Goal: Task Accomplishment & Management: Manage account settings

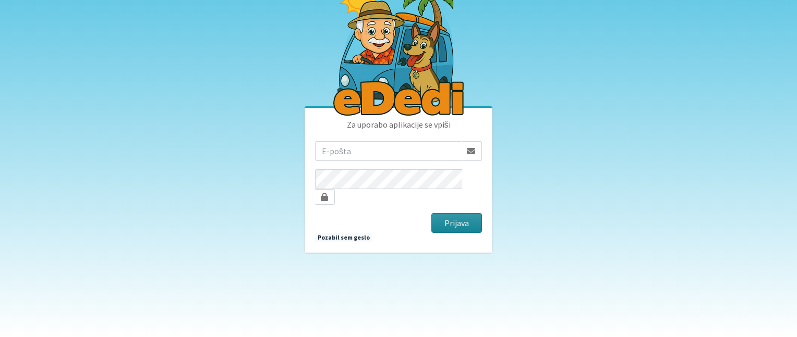
type input "[EMAIL_ADDRESS][DOMAIN_NAME]"
click at [475, 213] on button "Prijava" at bounding box center [456, 223] width 51 height 20
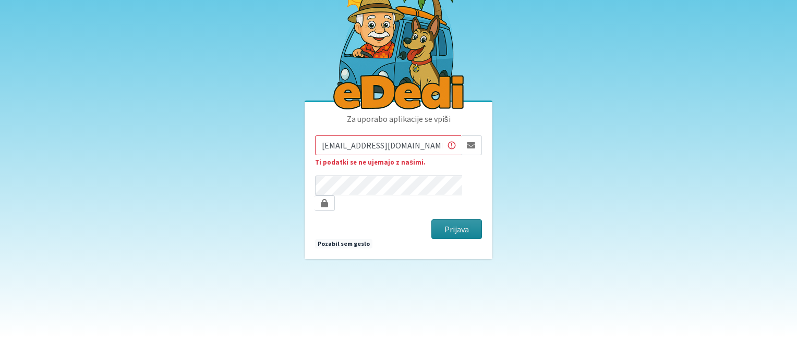
click at [442, 225] on button "Prijava" at bounding box center [456, 230] width 51 height 20
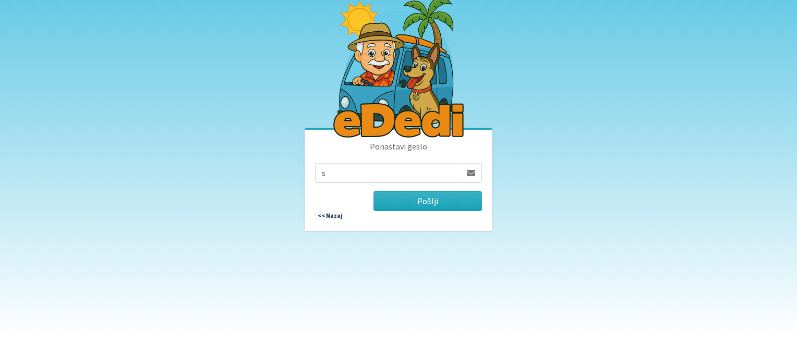
type input "[EMAIL_ADDRESS][DOMAIN_NAME]"
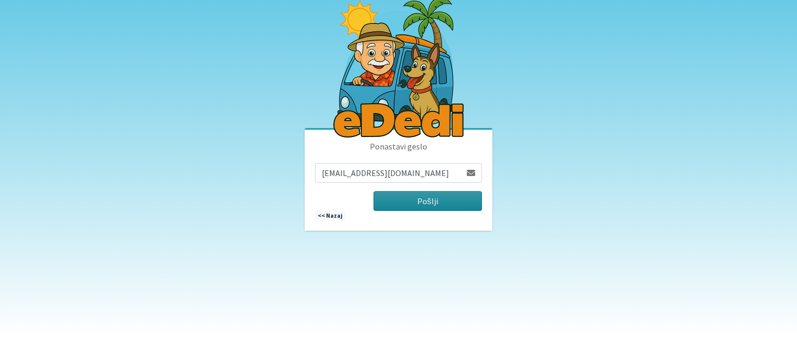
click at [417, 208] on button "Pošlji" at bounding box center [427, 201] width 108 height 20
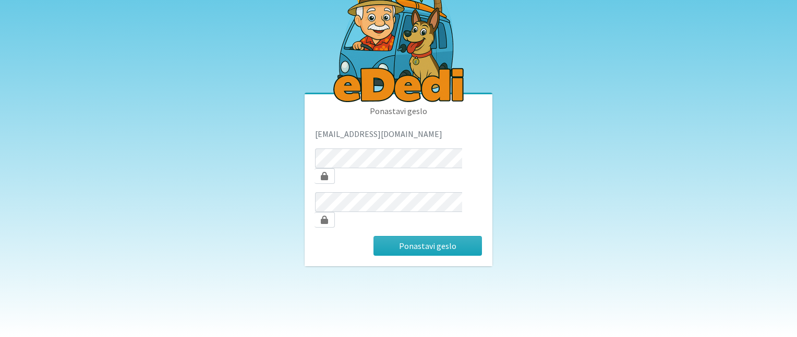
click at [373, 236] on button "Ponastavi geslo" at bounding box center [427, 246] width 108 height 20
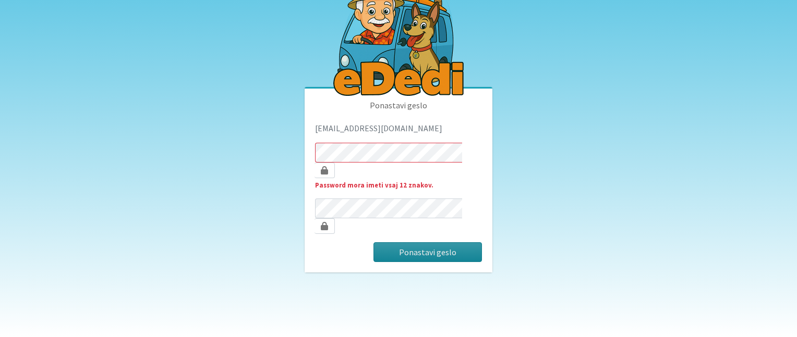
click at [435, 243] on button "Ponastavi geslo" at bounding box center [427, 253] width 108 height 20
click at [373, 243] on button "Ponastavi geslo" at bounding box center [427, 253] width 108 height 20
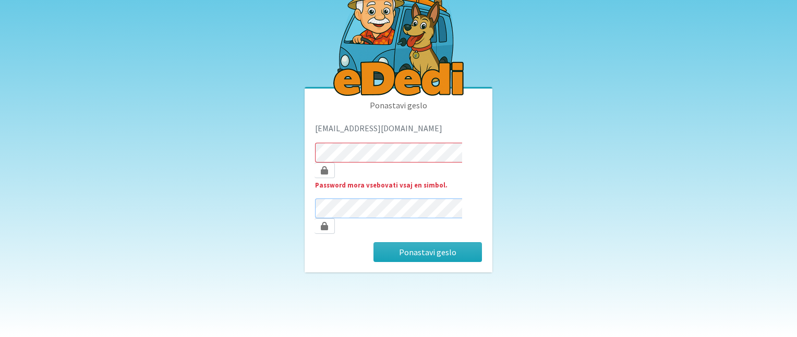
click at [373, 243] on button "Ponastavi geslo" at bounding box center [427, 253] width 108 height 20
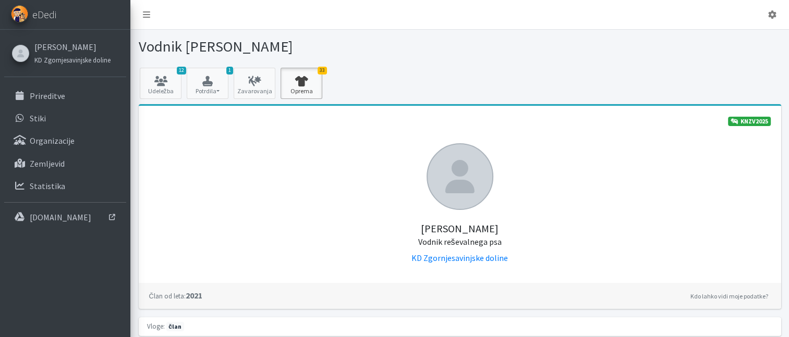
click at [314, 89] on link "33 Oprema" at bounding box center [302, 83] width 42 height 31
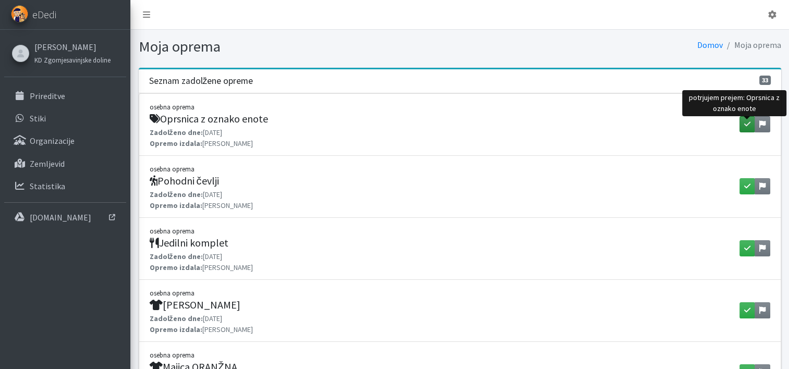
click at [749, 122] on icon "button" at bounding box center [747, 123] width 6 height 7
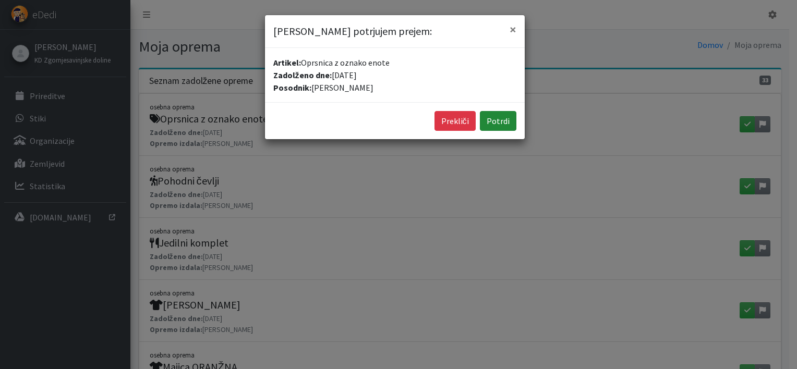
click at [511, 124] on button "Potrdi" at bounding box center [498, 121] width 37 height 20
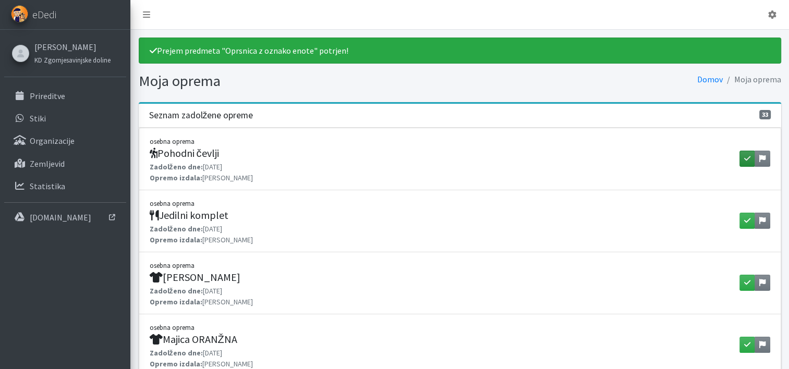
click at [742, 162] on button "button" at bounding box center [747, 159] width 16 height 16
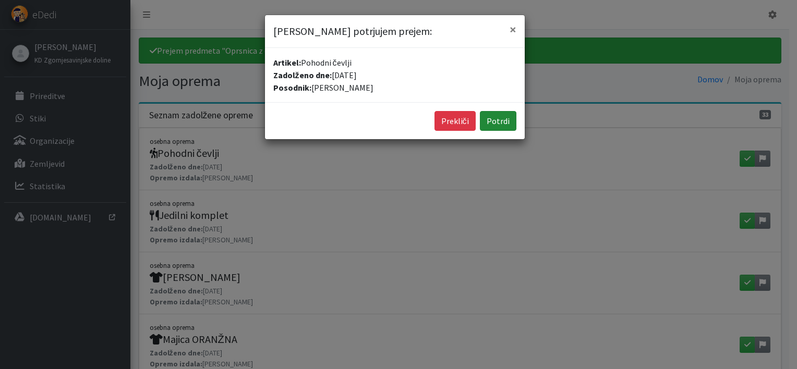
click at [502, 122] on button "Potrdi" at bounding box center [498, 121] width 37 height 20
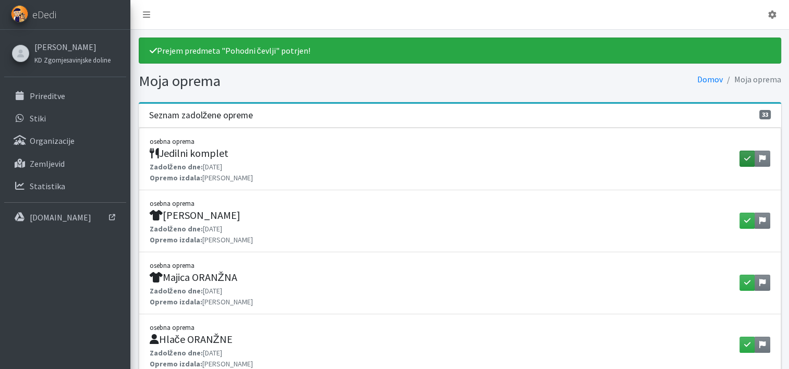
click at [745, 163] on button "button" at bounding box center [747, 159] width 16 height 16
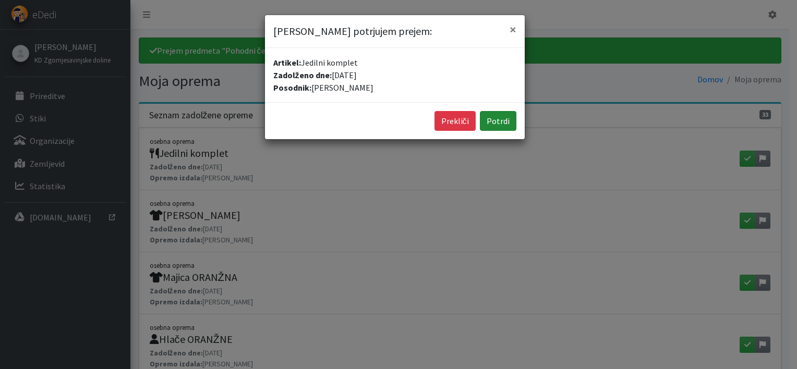
click at [495, 113] on button "Potrdi" at bounding box center [498, 121] width 37 height 20
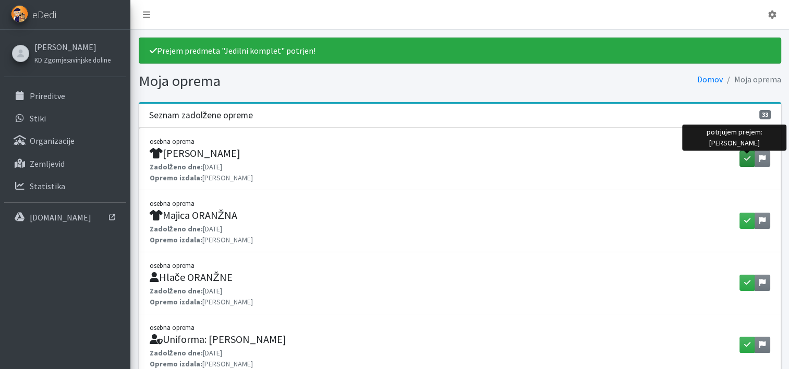
click at [745, 156] on icon "button" at bounding box center [747, 158] width 6 height 7
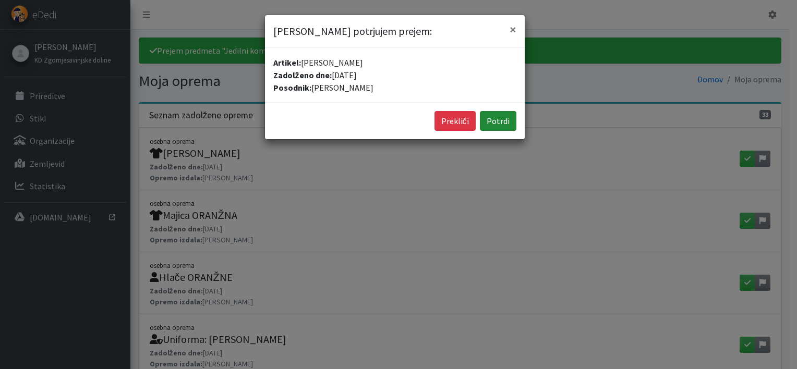
click at [495, 121] on button "Potrdi" at bounding box center [498, 121] width 37 height 20
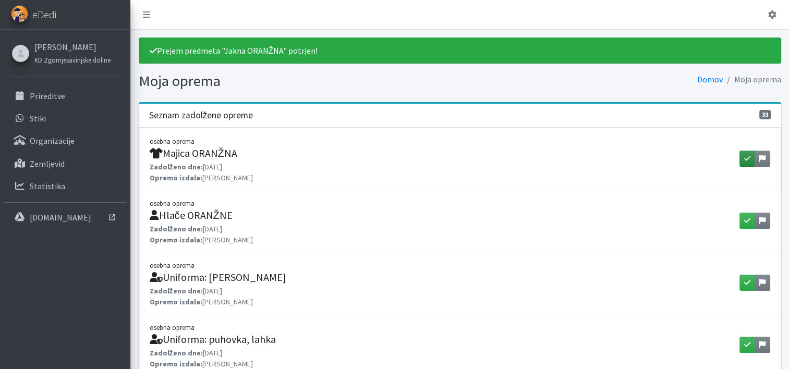
click at [744, 162] on button "button" at bounding box center [747, 159] width 16 height 16
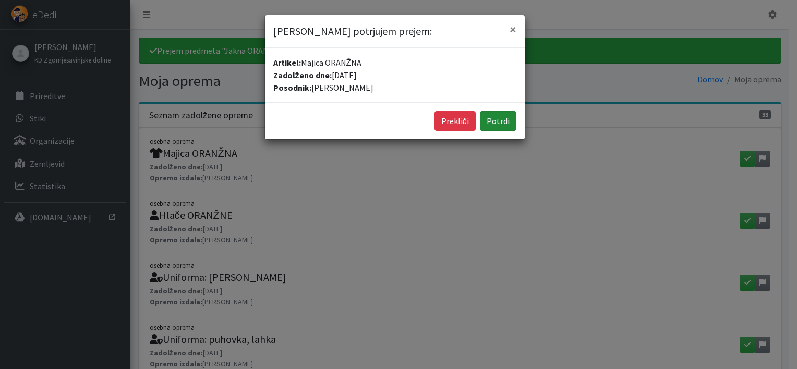
click at [506, 123] on button "Potrdi" at bounding box center [498, 121] width 37 height 20
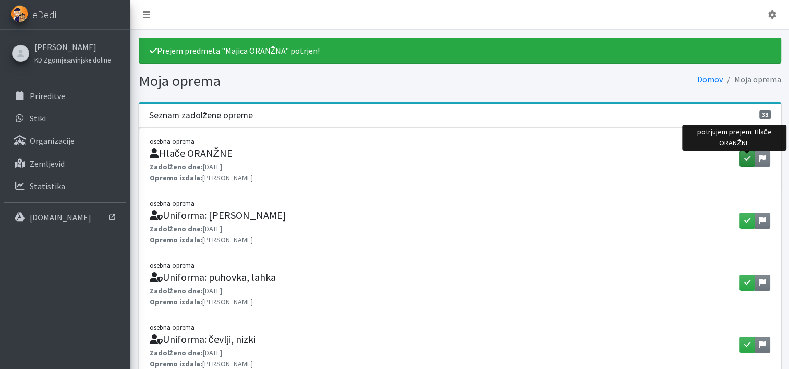
click at [750, 159] on icon "button" at bounding box center [747, 158] width 6 height 7
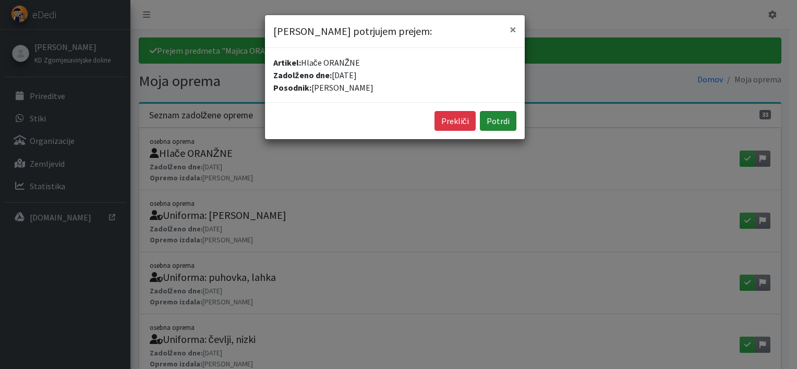
click at [511, 122] on button "Potrdi" at bounding box center [498, 121] width 37 height 20
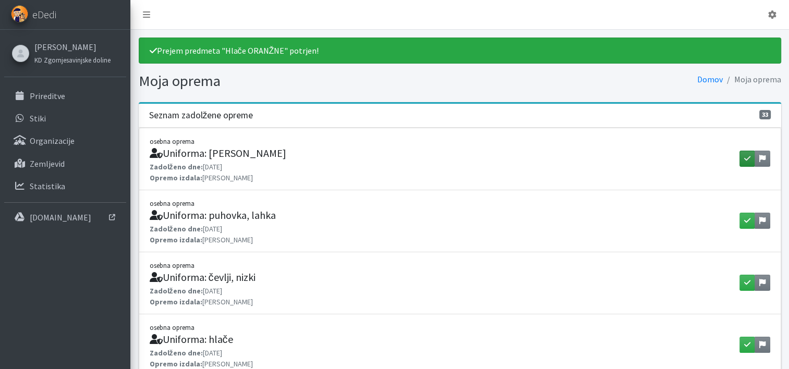
click at [751, 160] on button "button" at bounding box center [747, 159] width 16 height 16
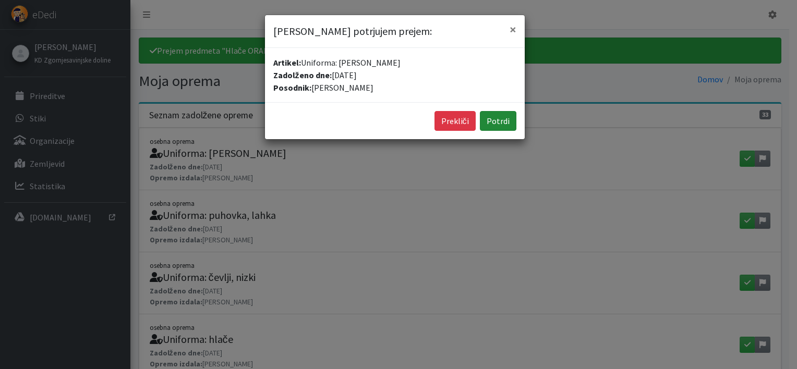
click at [510, 118] on button "Potrdi" at bounding box center [498, 121] width 37 height 20
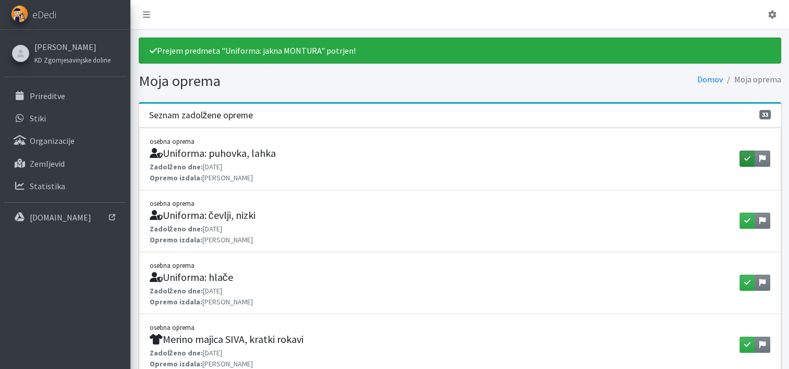
click at [742, 161] on button "button" at bounding box center [747, 159] width 16 height 16
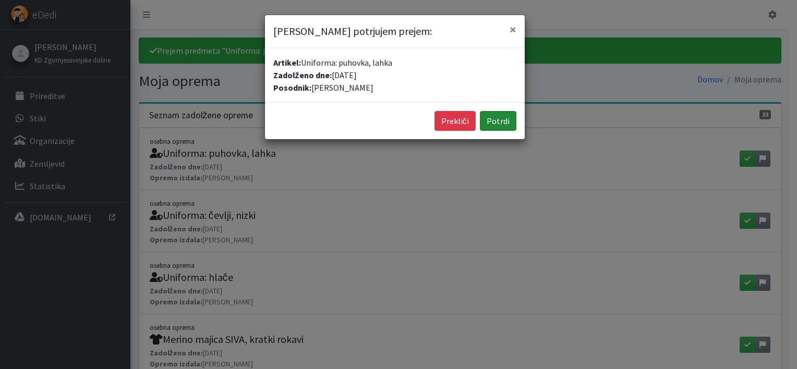
click at [486, 118] on button "Potrdi" at bounding box center [498, 121] width 37 height 20
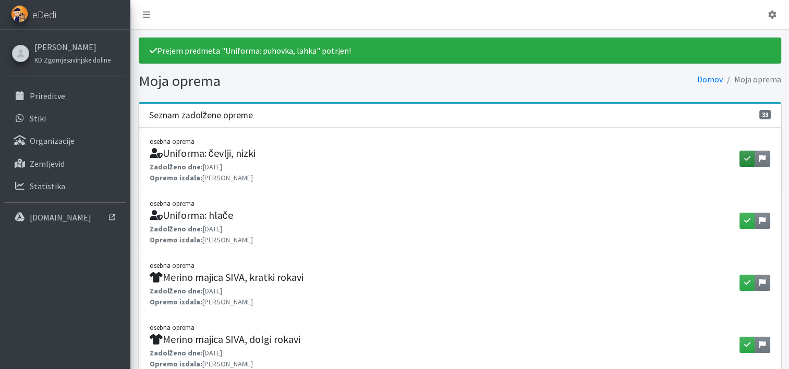
click at [743, 158] on button "button" at bounding box center [747, 159] width 16 height 16
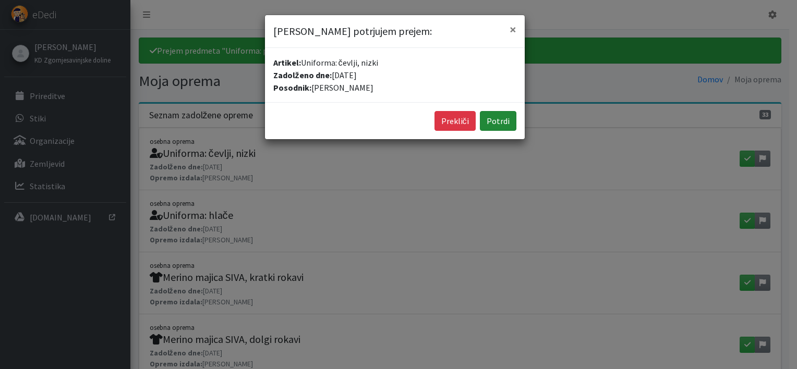
click at [507, 120] on button "Potrdi" at bounding box center [498, 121] width 37 height 20
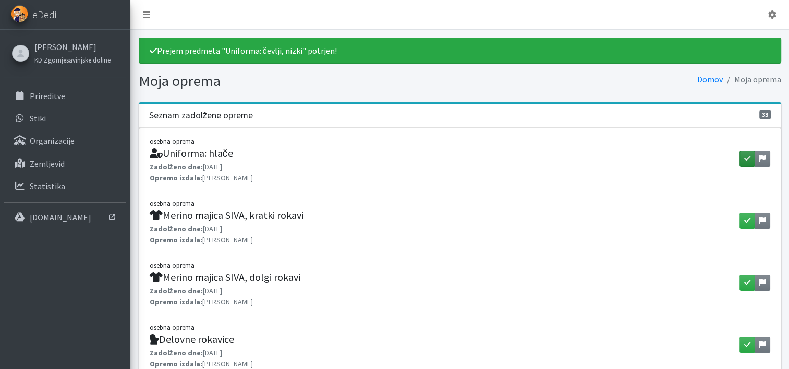
click at [743, 160] on button "button" at bounding box center [747, 159] width 16 height 16
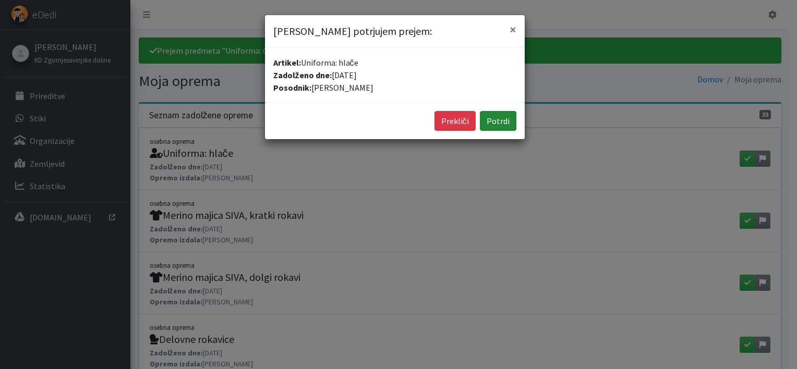
click at [513, 123] on button "Potrdi" at bounding box center [498, 121] width 37 height 20
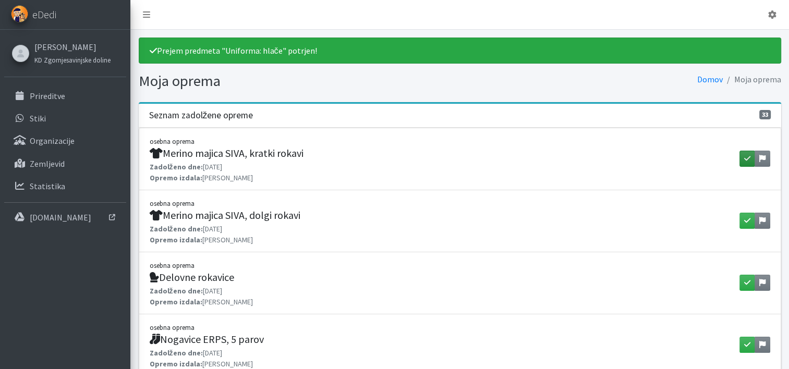
click at [743, 155] on button "button" at bounding box center [747, 159] width 16 height 16
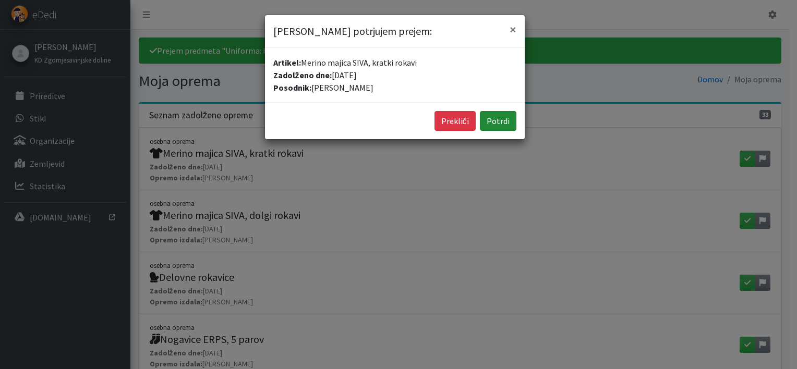
click at [500, 117] on button "Potrdi" at bounding box center [498, 121] width 37 height 20
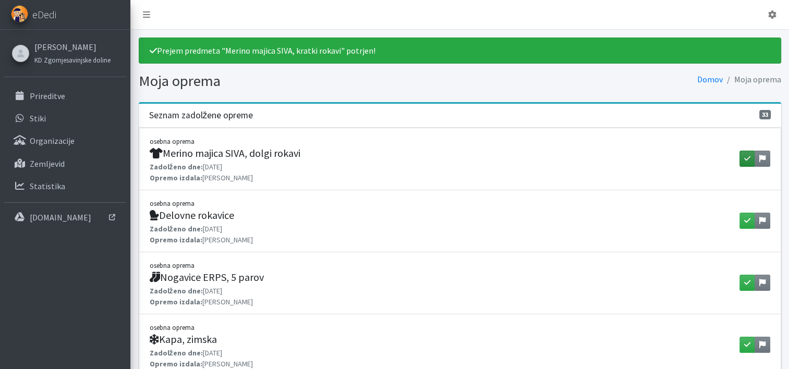
click at [749, 160] on icon "button" at bounding box center [747, 158] width 6 height 7
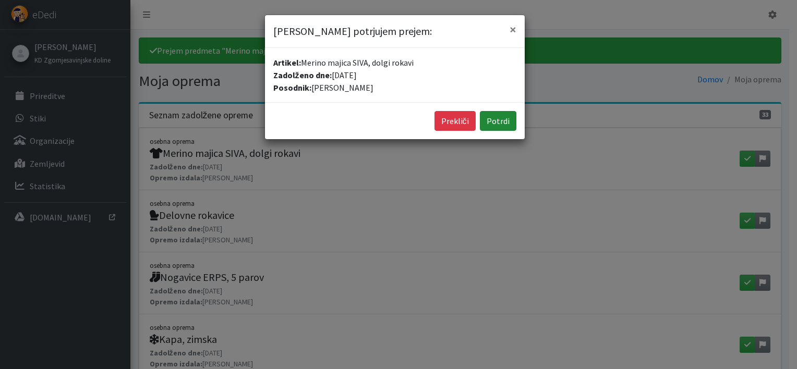
click at [508, 119] on button "Potrdi" at bounding box center [498, 121] width 37 height 20
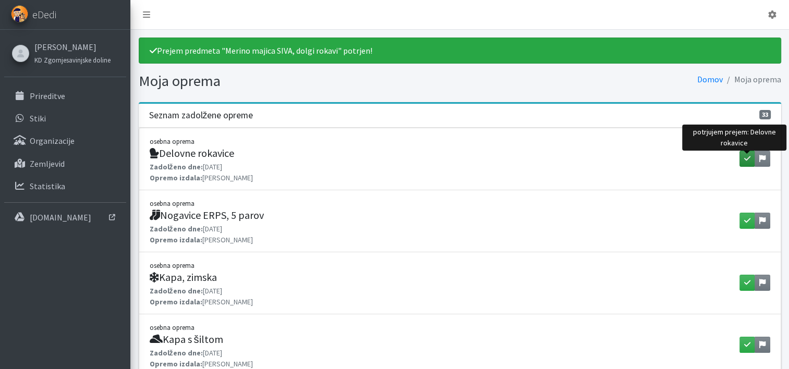
click at [745, 159] on icon "button" at bounding box center [747, 158] width 6 height 7
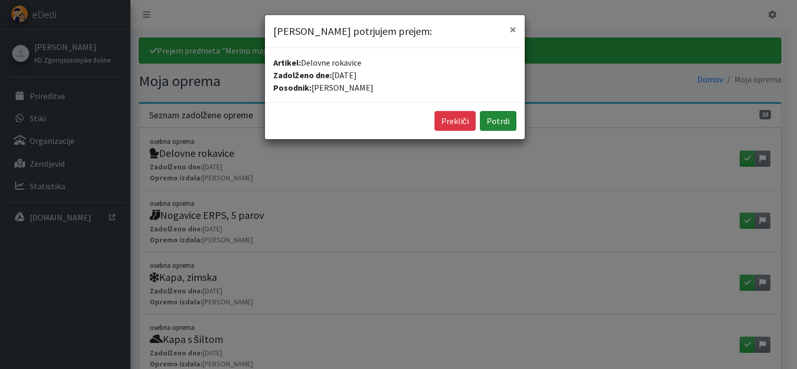
click at [507, 120] on button "Potrdi" at bounding box center [498, 121] width 37 height 20
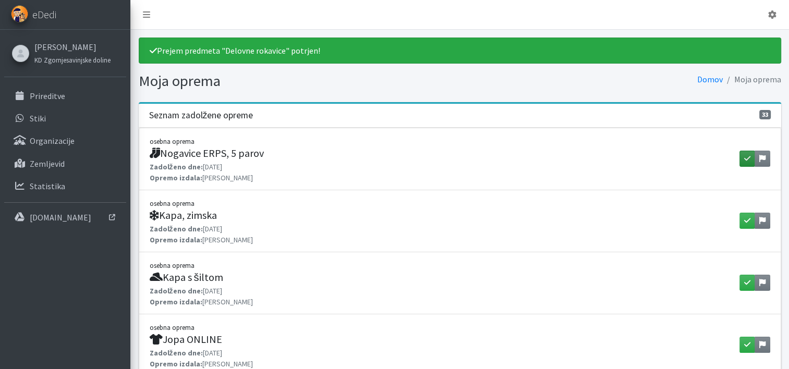
click at [744, 162] on button "button" at bounding box center [747, 159] width 16 height 16
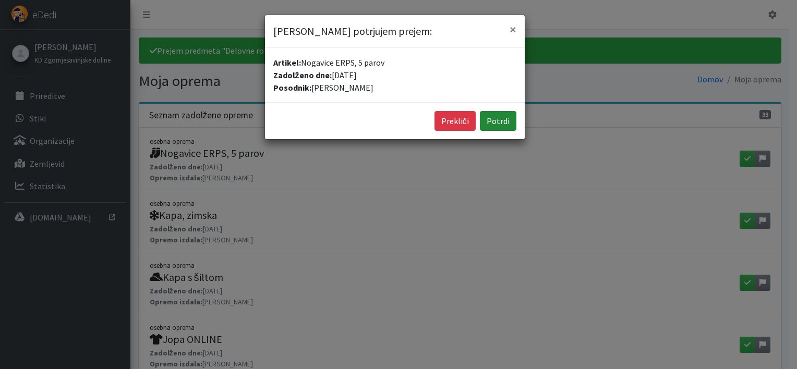
click at [505, 119] on button "Potrdi" at bounding box center [498, 121] width 37 height 20
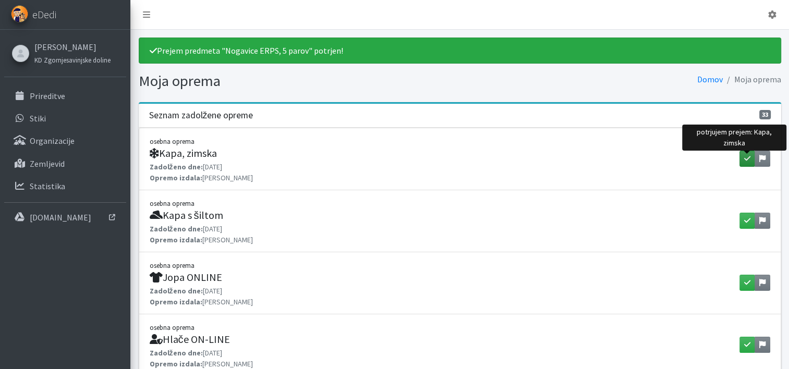
click at [745, 161] on icon "button" at bounding box center [747, 158] width 6 height 7
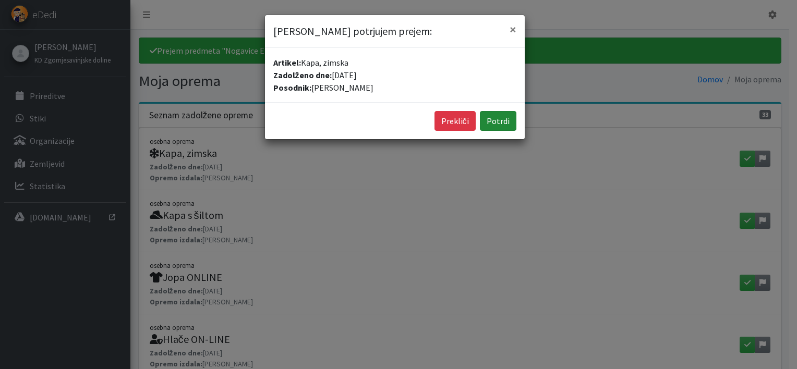
click at [509, 120] on button "Potrdi" at bounding box center [498, 121] width 37 height 20
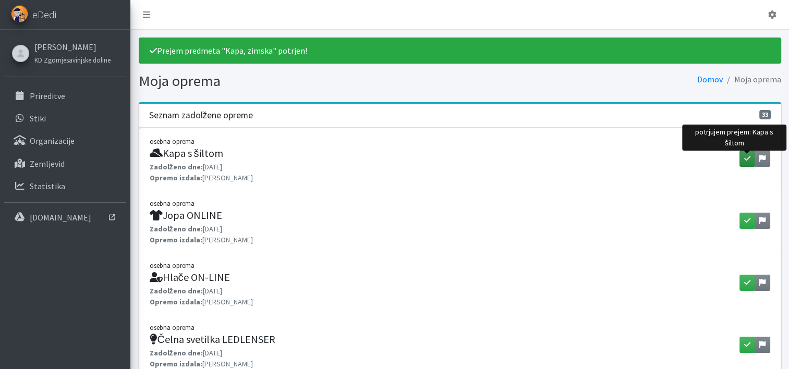
click at [745, 159] on icon "button" at bounding box center [747, 158] width 6 height 7
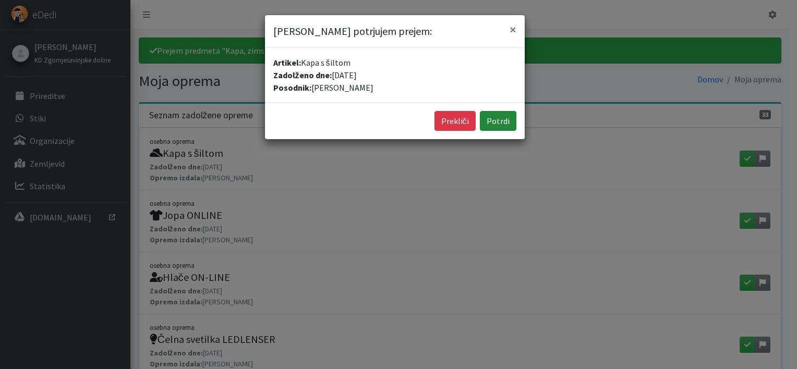
click at [494, 114] on button "Potrdi" at bounding box center [498, 121] width 37 height 20
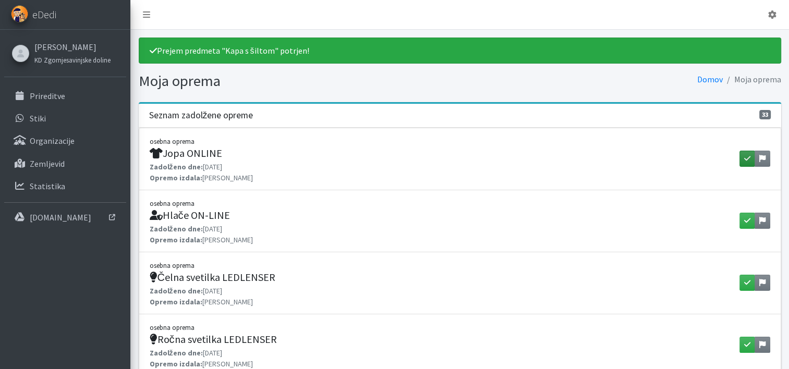
click at [746, 153] on button "button" at bounding box center [747, 159] width 16 height 16
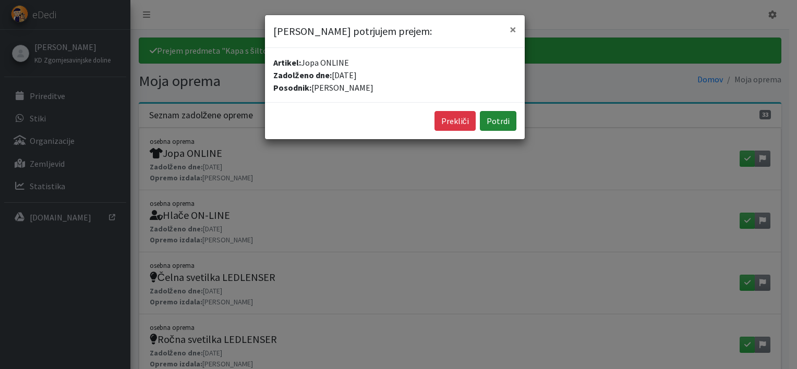
click at [509, 117] on button "Potrdi" at bounding box center [498, 121] width 37 height 20
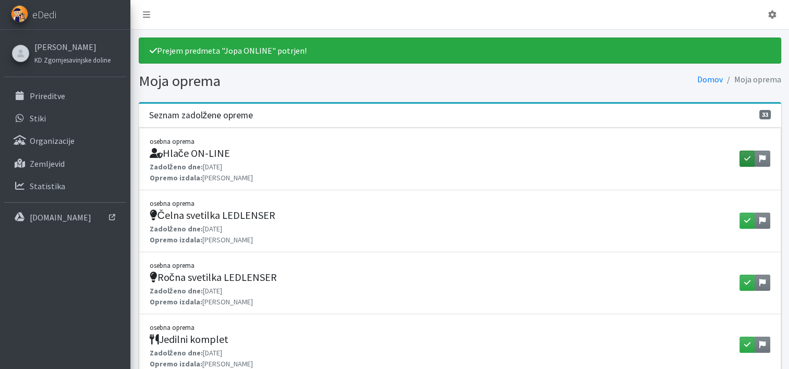
click at [740, 159] on button "button" at bounding box center [747, 159] width 16 height 16
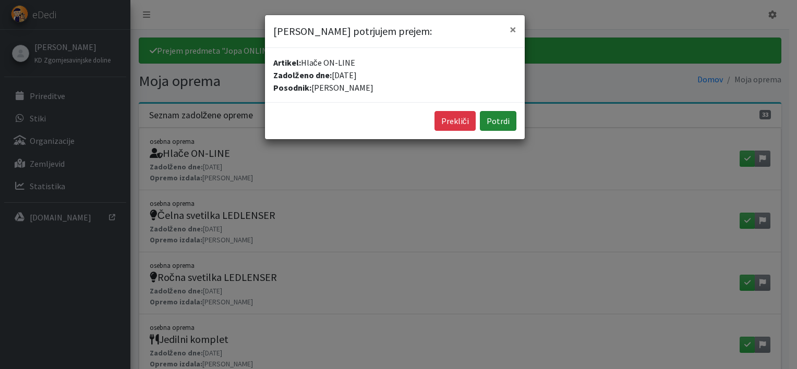
click at [496, 117] on button "Potrdi" at bounding box center [498, 121] width 37 height 20
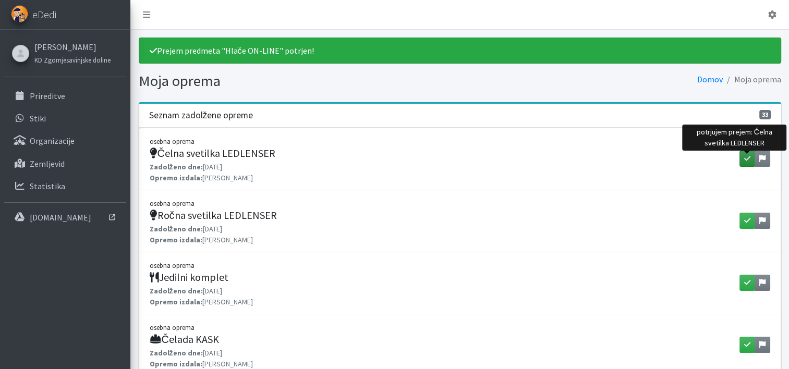
click at [749, 156] on icon "button" at bounding box center [747, 158] width 6 height 7
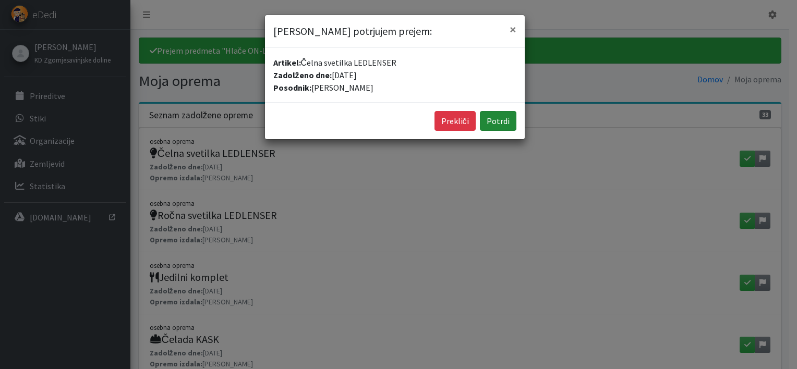
click at [509, 121] on button "Potrdi" at bounding box center [498, 121] width 37 height 20
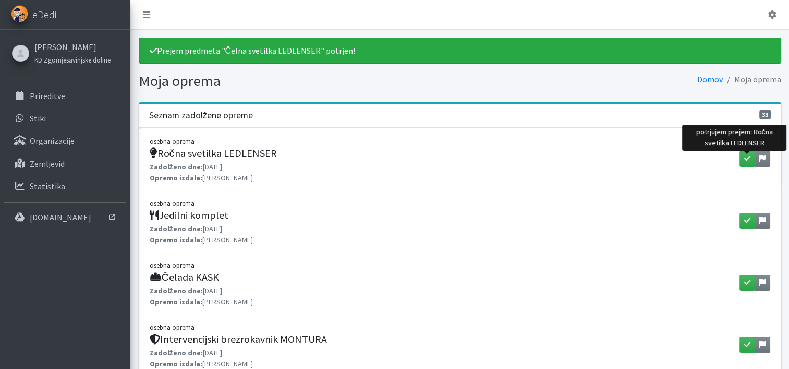
click at [747, 156] on icon "button" at bounding box center [747, 158] width 6 height 7
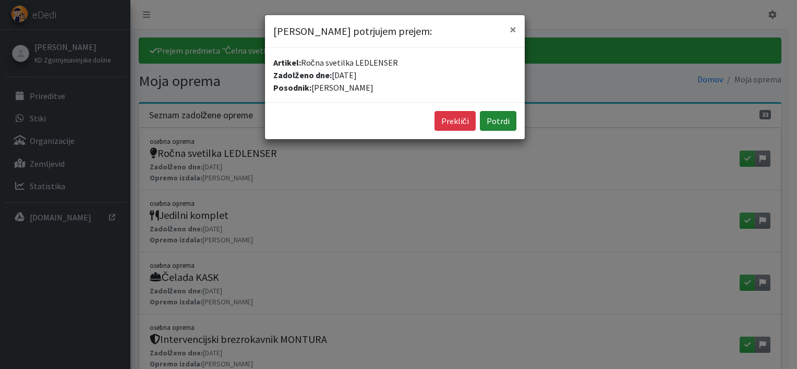
click at [503, 122] on button "Potrdi" at bounding box center [498, 121] width 37 height 20
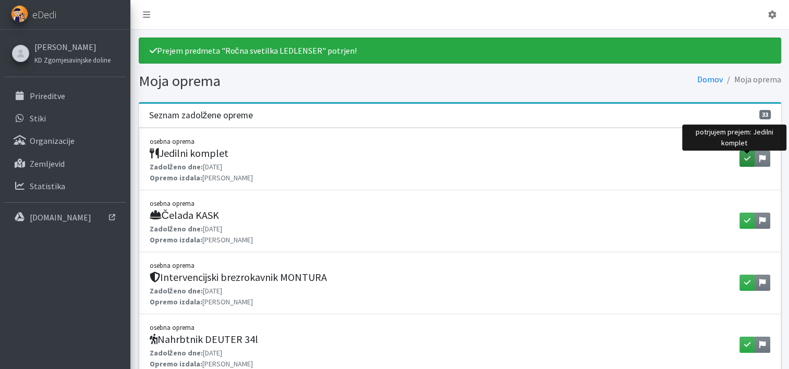
click at [748, 159] on icon "button" at bounding box center [747, 158] width 6 height 7
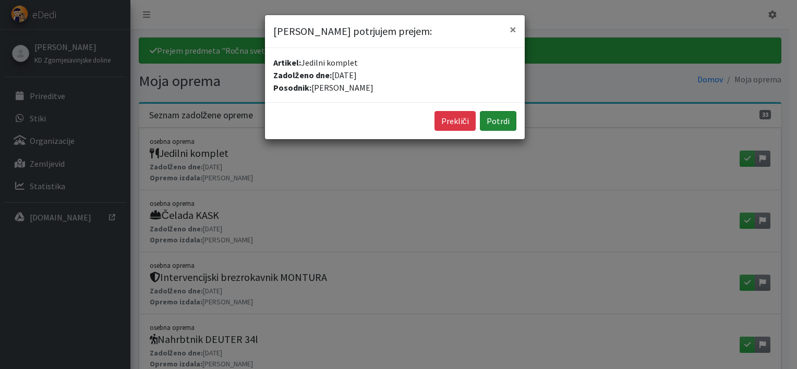
click at [510, 120] on button "Potrdi" at bounding box center [498, 121] width 37 height 20
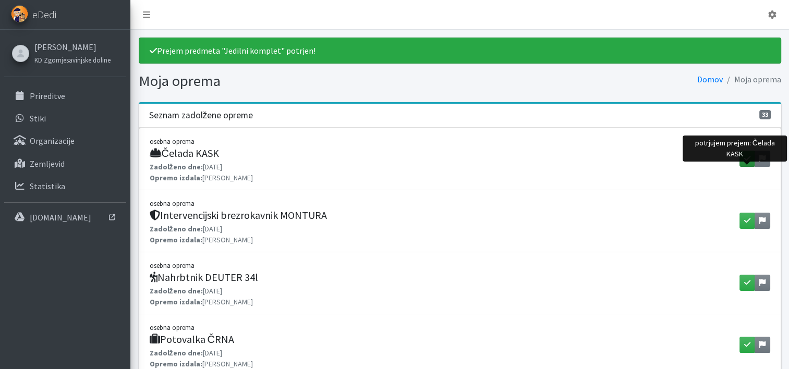
click at [750, 159] on icon "button" at bounding box center [747, 158] width 6 height 7
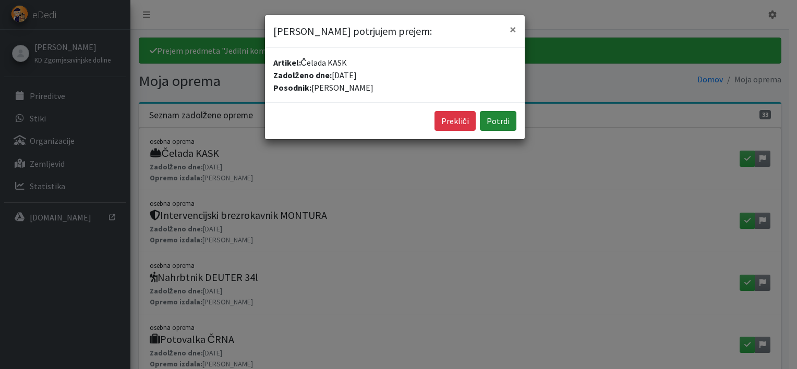
click at [507, 119] on button "Potrdi" at bounding box center [498, 121] width 37 height 20
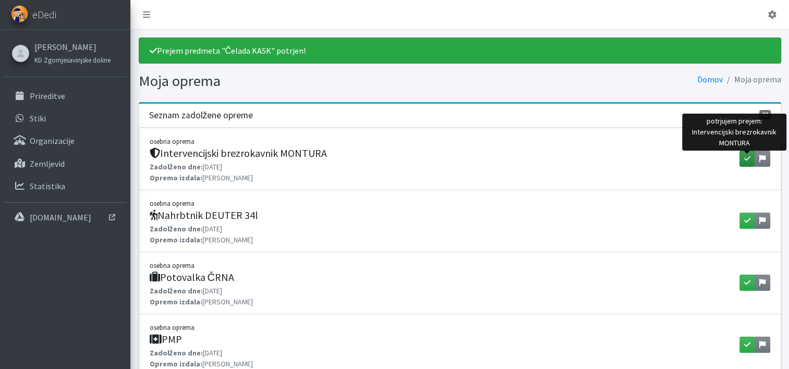
click at [746, 155] on icon "button" at bounding box center [747, 158] width 6 height 7
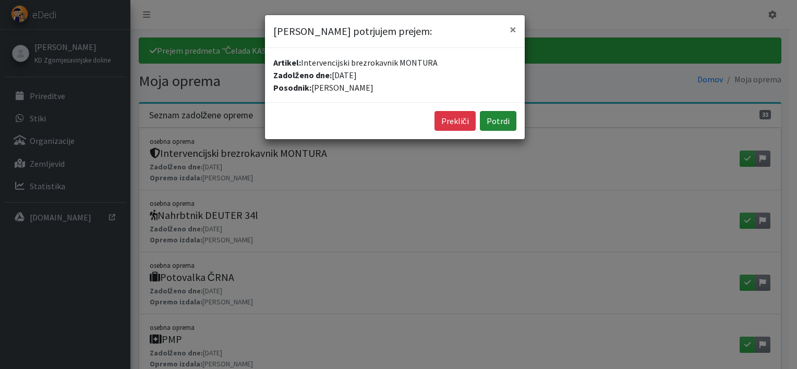
click at [512, 119] on button "Potrdi" at bounding box center [498, 121] width 37 height 20
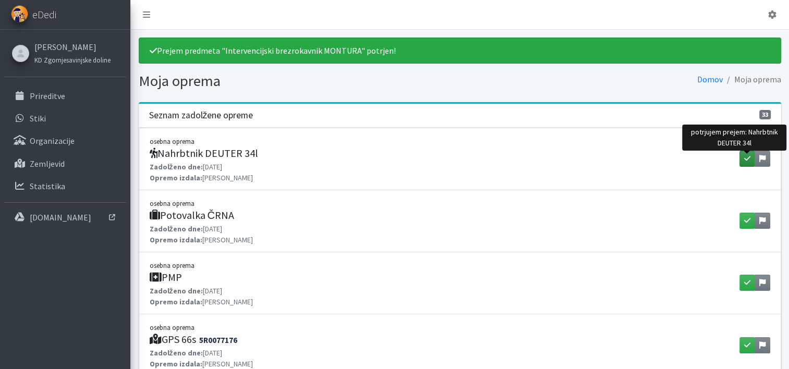
click at [746, 160] on icon "button" at bounding box center [747, 158] width 6 height 7
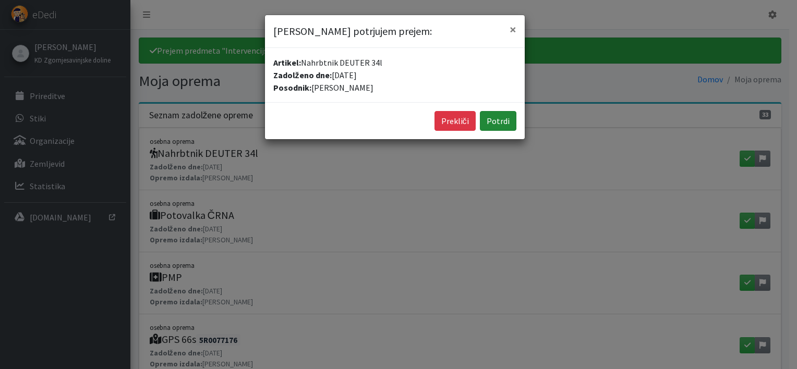
click at [504, 127] on button "Potrdi" at bounding box center [498, 121] width 37 height 20
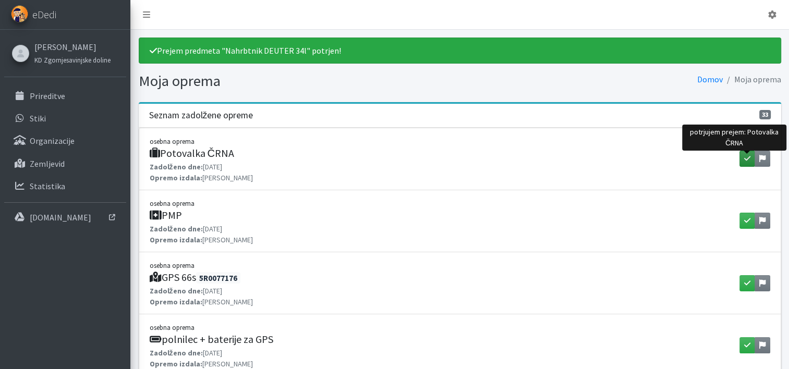
click at [747, 159] on icon "button" at bounding box center [747, 158] width 6 height 7
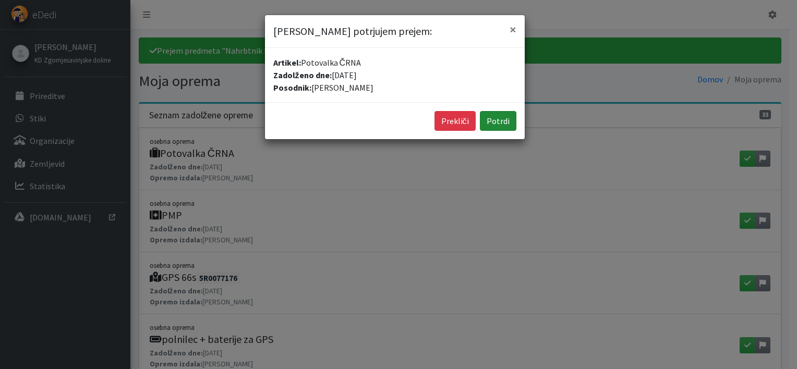
click at [502, 120] on button "Potrdi" at bounding box center [498, 121] width 37 height 20
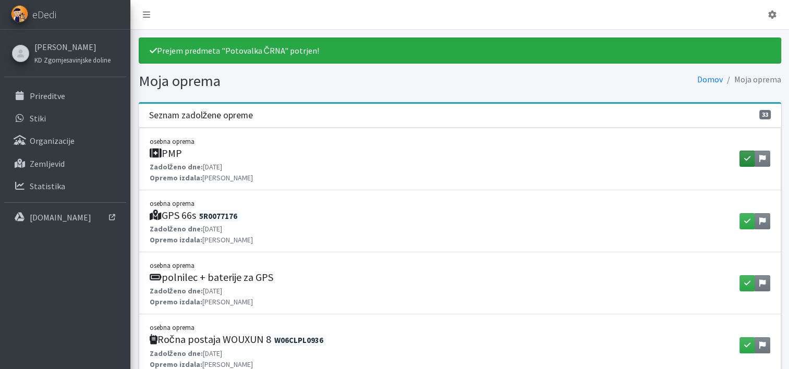
click at [746, 162] on button "button" at bounding box center [747, 159] width 16 height 16
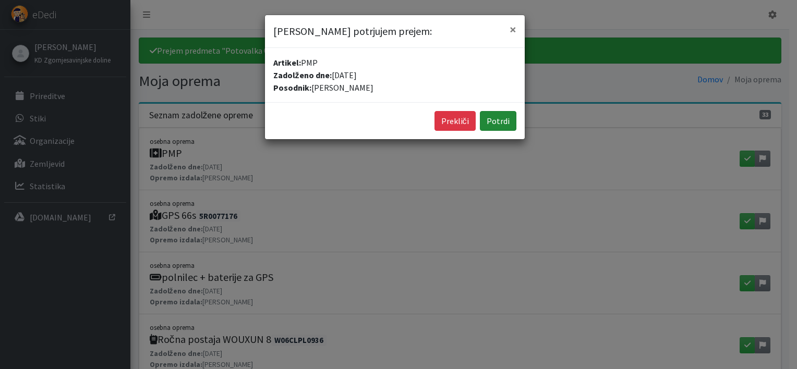
click at [509, 125] on button "Potrdi" at bounding box center [498, 121] width 37 height 20
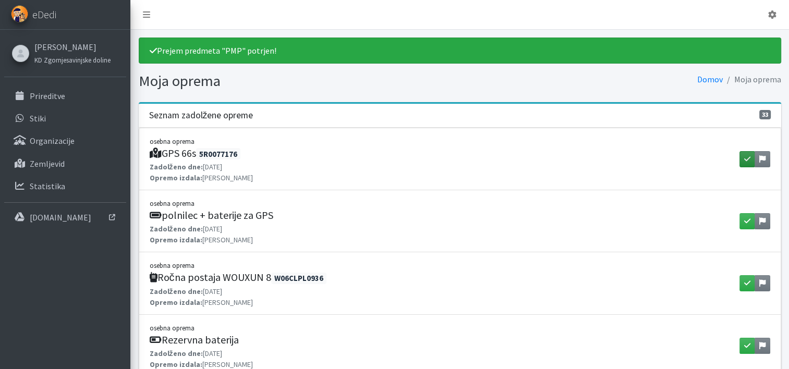
click at [749, 151] on button "button" at bounding box center [747, 159] width 16 height 16
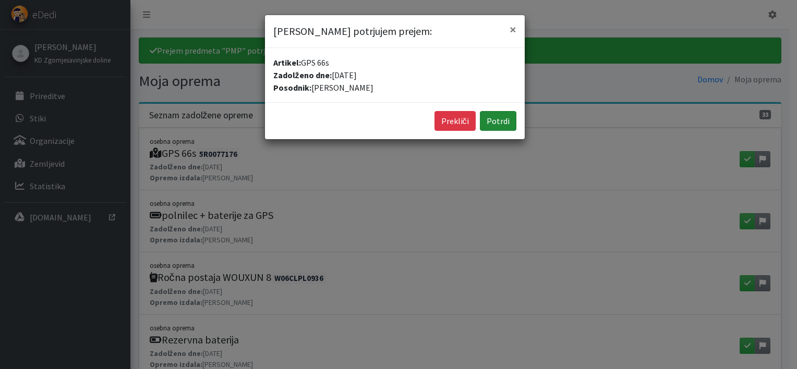
click at [502, 116] on button "Potrdi" at bounding box center [498, 121] width 37 height 20
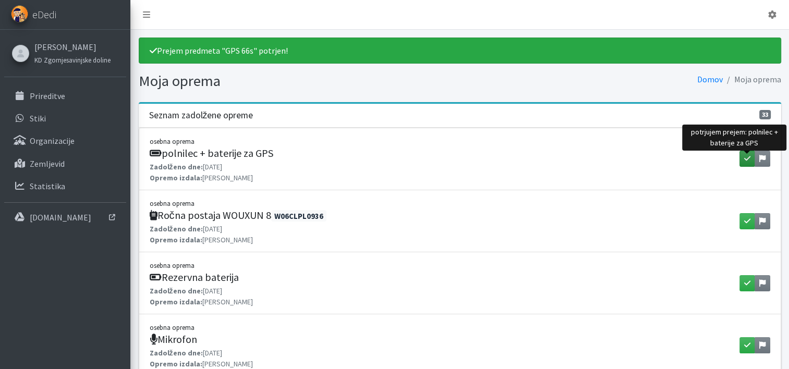
click at [749, 159] on icon "button" at bounding box center [747, 158] width 6 height 7
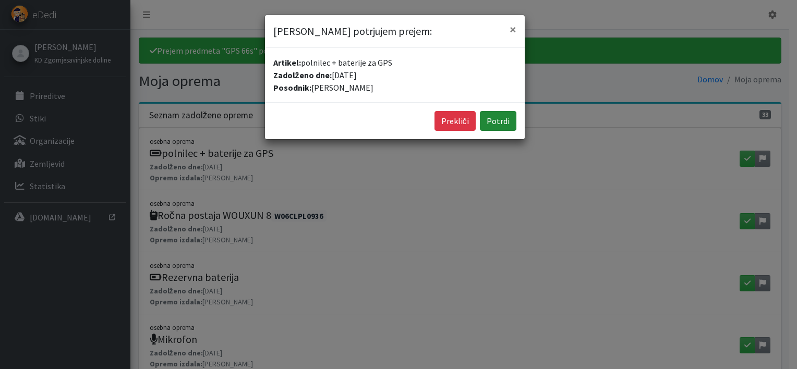
click at [512, 127] on button "Potrdi" at bounding box center [498, 121] width 37 height 20
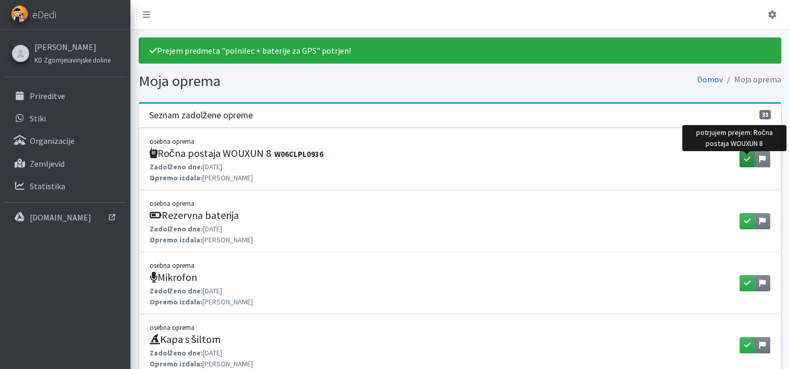
click at [747, 161] on icon "button" at bounding box center [747, 158] width 6 height 7
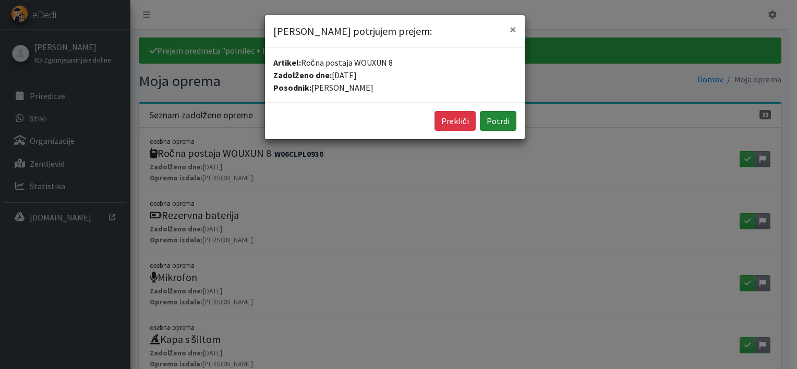
click at [504, 120] on button "Potrdi" at bounding box center [498, 121] width 37 height 20
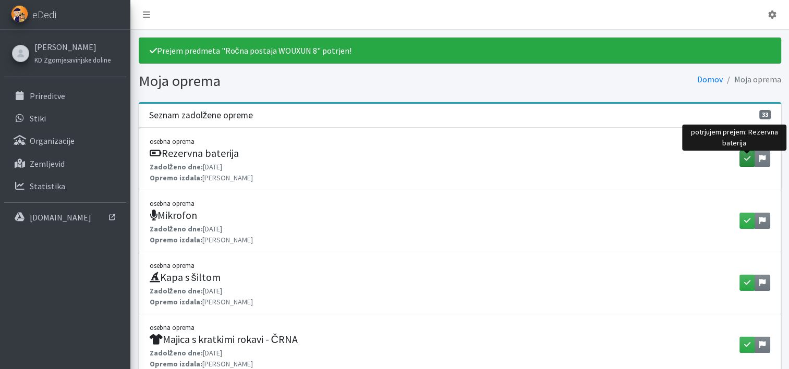
click at [745, 159] on icon "button" at bounding box center [747, 158] width 6 height 7
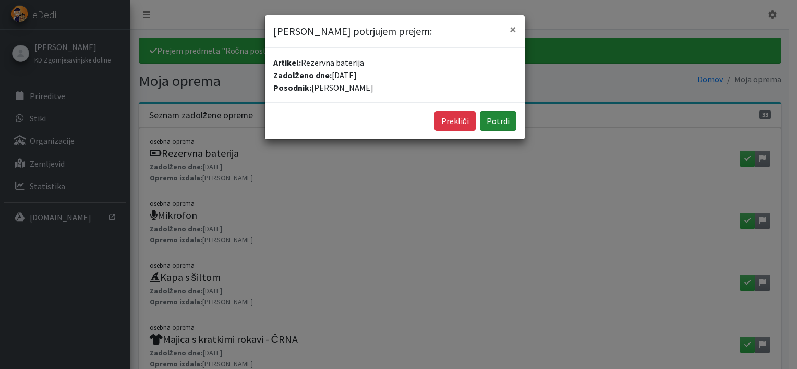
click at [502, 124] on button "Potrdi" at bounding box center [498, 121] width 37 height 20
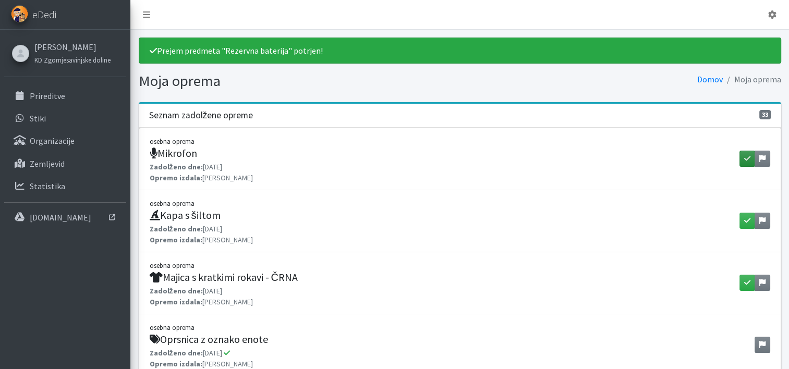
click at [745, 161] on icon "button" at bounding box center [747, 158] width 6 height 7
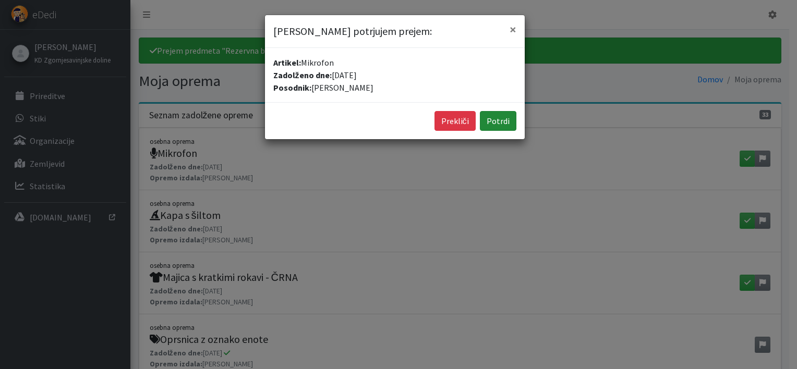
click at [492, 120] on button "Potrdi" at bounding box center [498, 121] width 37 height 20
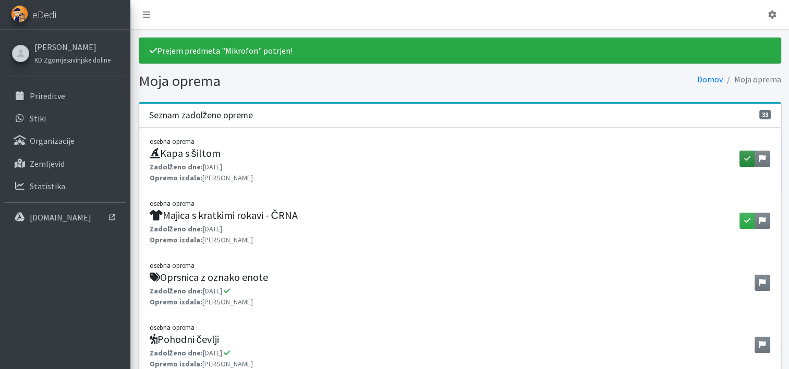
click at [744, 160] on button "button" at bounding box center [747, 159] width 16 height 16
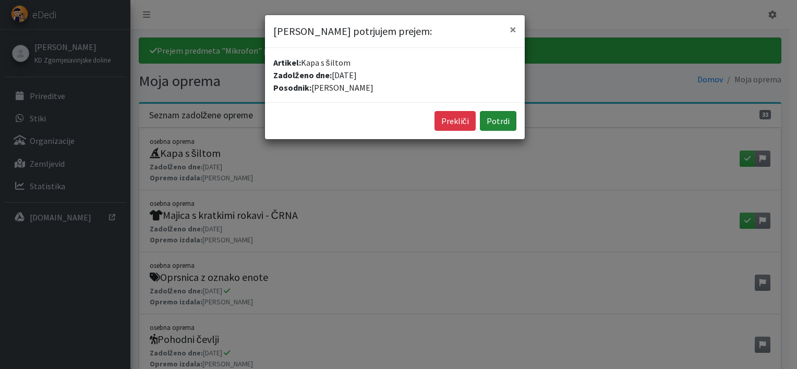
click at [490, 120] on button "Potrdi" at bounding box center [498, 121] width 37 height 20
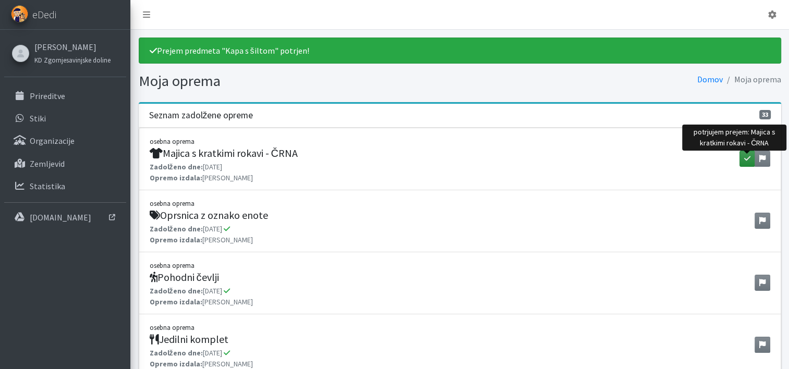
click at [747, 158] on icon "button" at bounding box center [747, 158] width 6 height 7
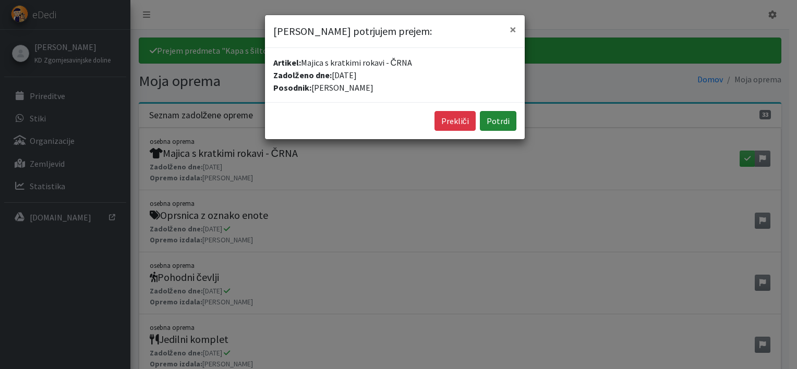
click at [499, 122] on button "Potrdi" at bounding box center [498, 121] width 37 height 20
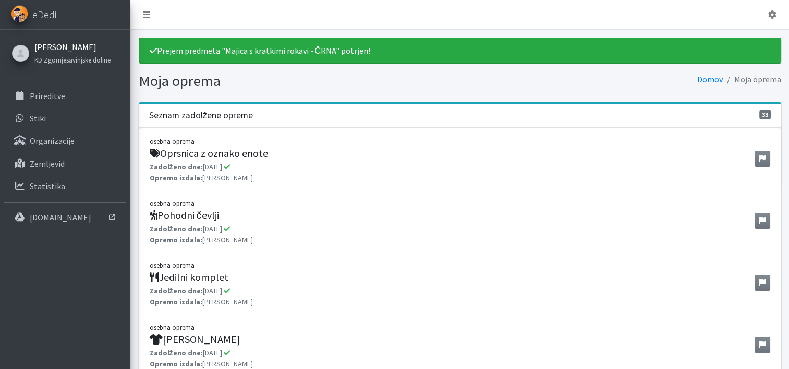
click at [57, 50] on link "[PERSON_NAME]" at bounding box center [72, 47] width 76 height 13
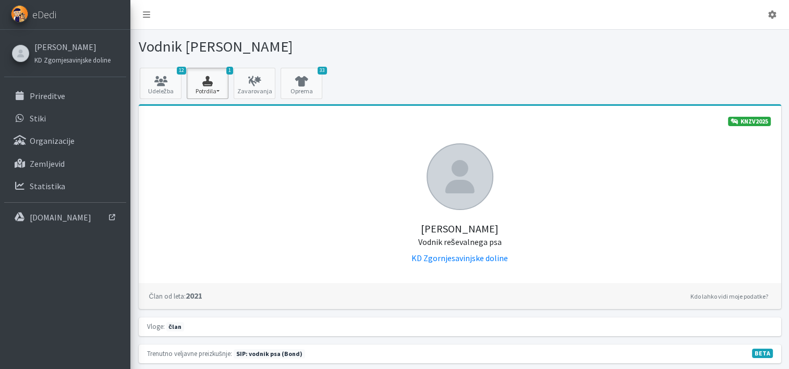
click at [221, 85] on icon "button" at bounding box center [207, 81] width 35 height 10
click at [309, 179] on div "Jaka Marolt Vodnik reševalnega psa KD Zgornjesavinjske doline" at bounding box center [460, 203] width 622 height 121
click at [178, 84] on icon at bounding box center [160, 81] width 35 height 10
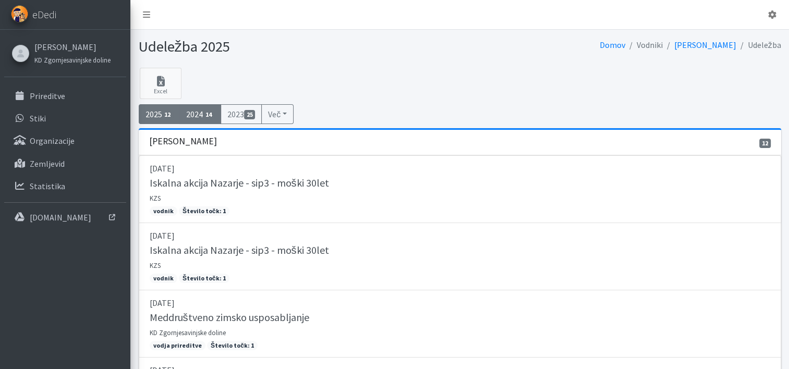
click at [206, 113] on span "14" at bounding box center [208, 114] width 11 height 9
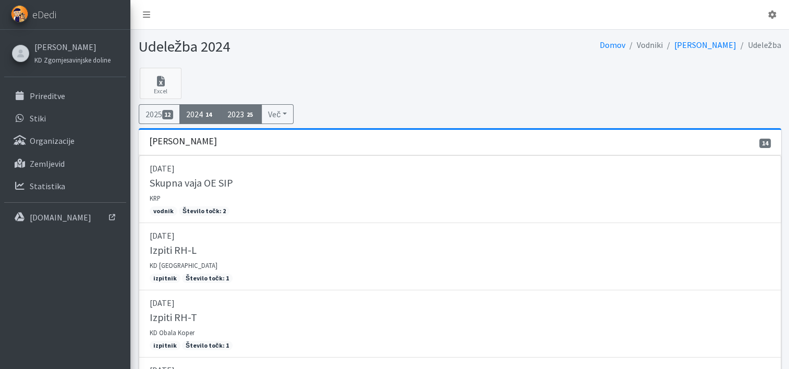
click at [243, 113] on link "2023 25" at bounding box center [242, 114] width 42 height 20
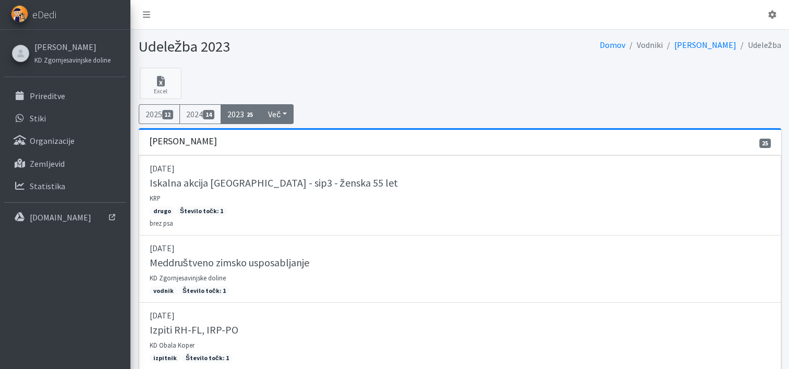
click at [294, 116] on button "Več" at bounding box center [277, 114] width 32 height 20
click at [293, 138] on small "13" at bounding box center [290, 138] width 6 height 8
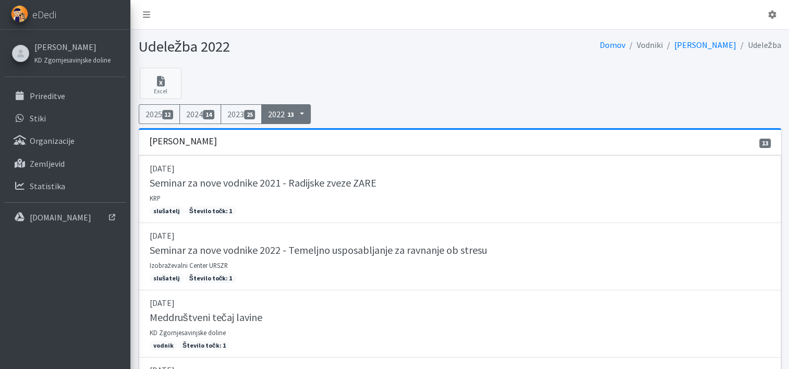
click at [311, 114] on button "2022 13" at bounding box center [286, 114] width 50 height 20
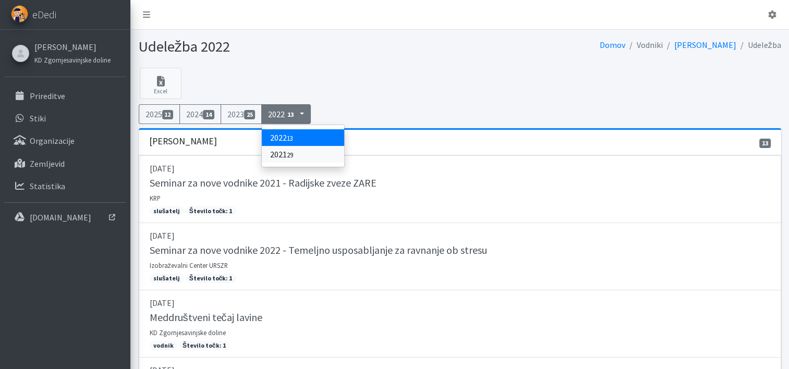
click at [309, 150] on link "2021 29" at bounding box center [303, 154] width 82 height 17
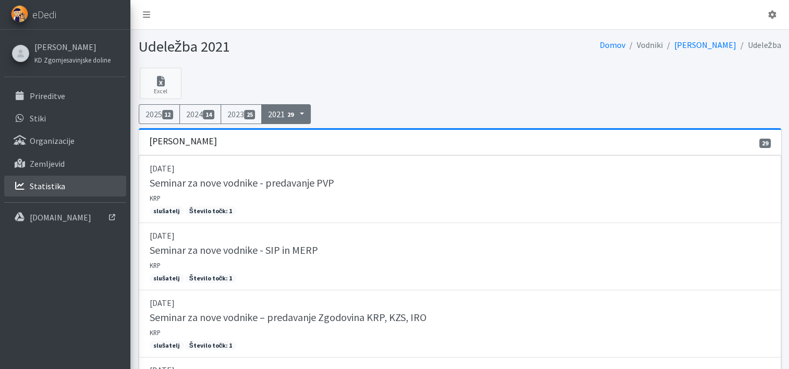
click at [56, 184] on p "Statistika" at bounding box center [47, 186] width 35 height 10
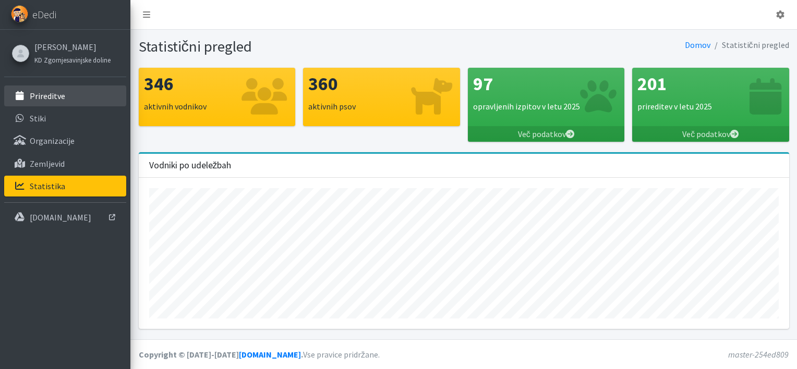
click at [51, 99] on p "Prireditve" at bounding box center [47, 96] width 35 height 10
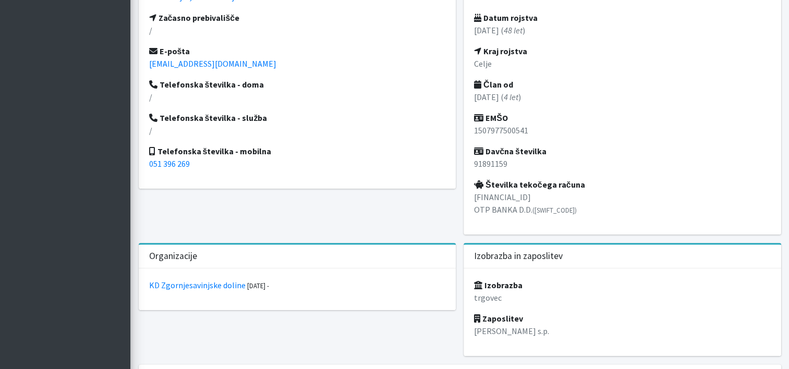
scroll to position [313, 0]
